Goal: Register for event/course

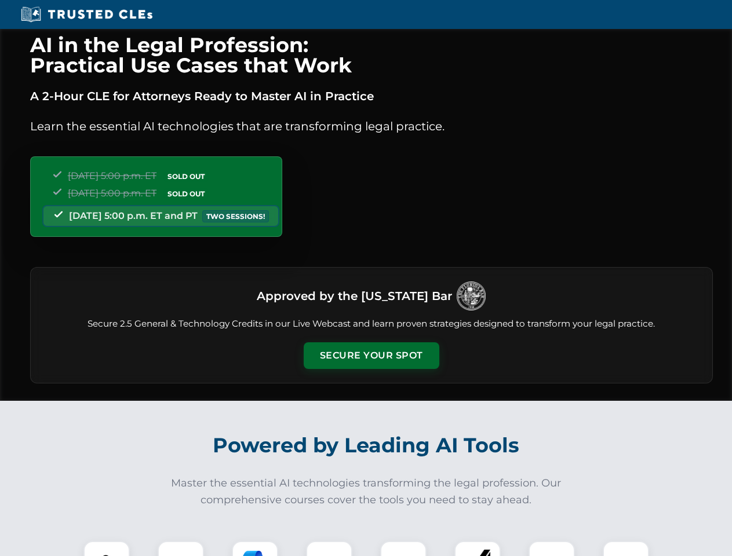
click at [371, 356] on button "Secure Your Spot" at bounding box center [372, 355] width 136 height 27
click at [107, 549] on img at bounding box center [107, 564] width 34 height 34
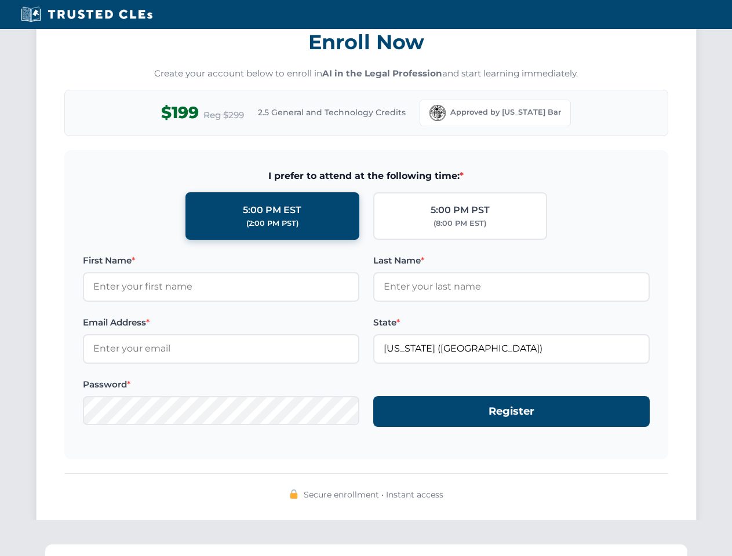
scroll to position [1137, 0]
